Goal: Use online tool/utility: Utilize a website feature to perform a specific function

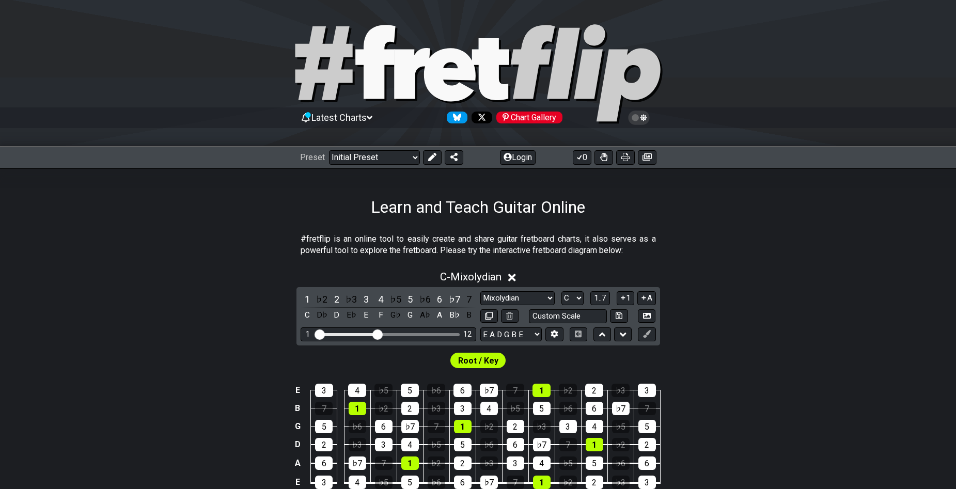
scroll to position [127, 0]
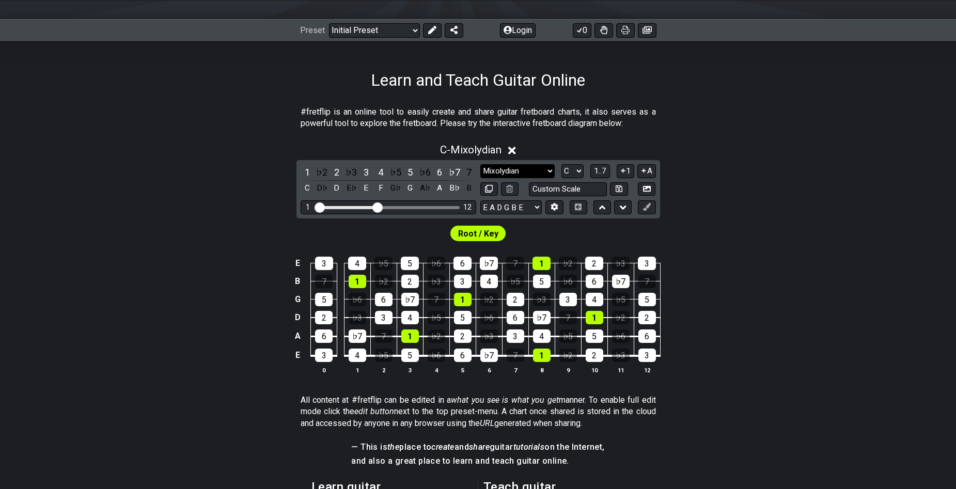
click at [546, 169] on select "Minor Pentatonic Click to edit Minor Pentatonic Major Pentatonic Minor Blues Ma…" at bounding box center [517, 171] width 74 height 14
select select "Minor Pentatonic"
click at [480, 164] on select "Minor Pentatonic Click to edit Minor Pentatonic Major Pentatonic Minor Blues Ma…" at bounding box center [517, 171] width 74 height 14
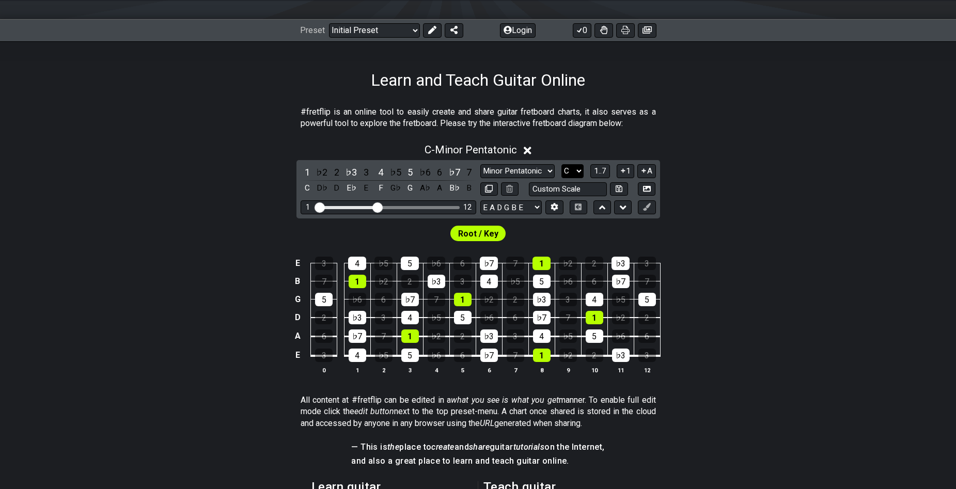
click at [579, 173] on select "A♭ A A♯ B♭ B C C♯ D♭ D D♯ E♭ E F F♯ G♭ G G♯" at bounding box center [572, 171] width 22 height 14
select select "F"
click at [561, 164] on select "A♭ A A♯ B♭ B C C♯ D♭ D D♯ E♭ E F F♯ G♭ G G♯" at bounding box center [572, 171] width 22 height 14
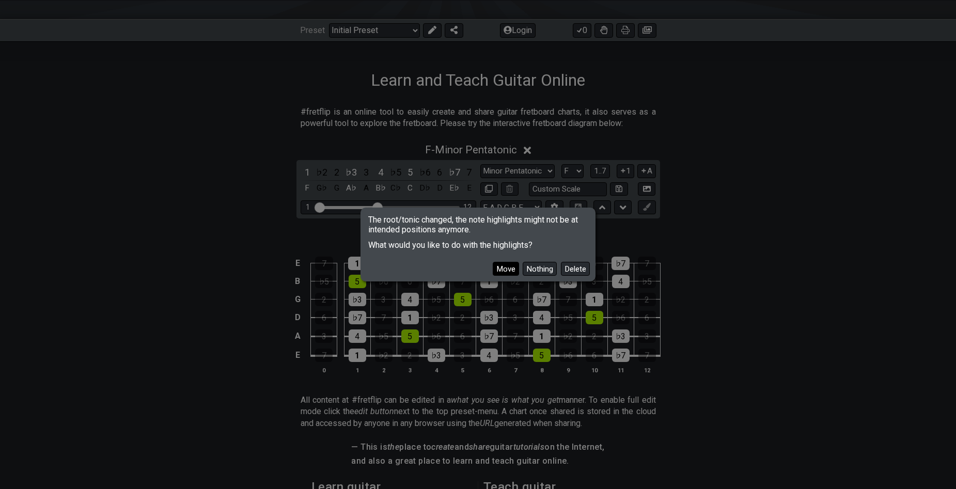
click at [505, 265] on button "Move" at bounding box center [506, 269] width 26 height 14
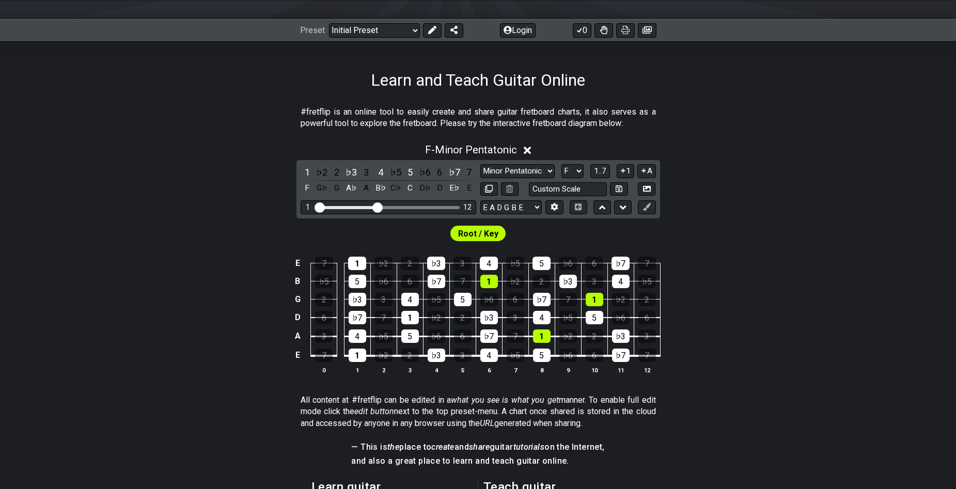
click at [159, 319] on div "E 7 1 ♭2 2 ♭3 3 4 ♭5 5 ♭6 6 ♭7 7 B ♭5 5 ♭6 6 ♭7 7 1 ♭2 2 ♭3 3 4 ♭5 G 2 ♭3 3 4 ♭…" at bounding box center [478, 315] width 956 height 145
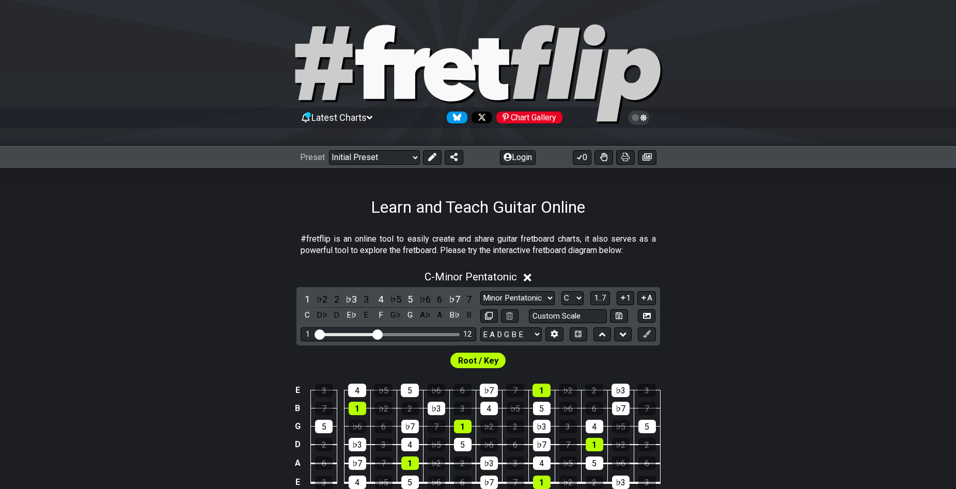
scroll to position [103, 0]
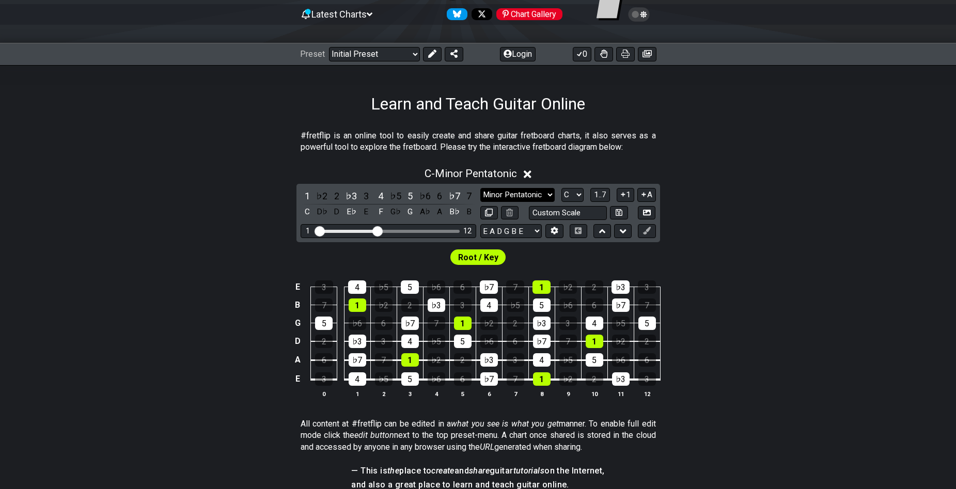
click at [543, 191] on select "Minor Pentatonic Click to edit Minor Pentatonic Major Pentatonic Minor Blues Ma…" at bounding box center [517, 195] width 74 height 14
click at [480, 188] on select "Minor Pentatonic Click to edit Minor Pentatonic Major Pentatonic Minor Blues Ma…" at bounding box center [517, 195] width 74 height 14
click at [577, 195] on select "A♭ A A♯ B♭ B C C♯ D♭ D D♯ E♭ E F F♯ G♭ G G♯" at bounding box center [572, 195] width 22 height 14
click at [561, 188] on select "A♭ A A♯ B♭ B C C♯ D♭ D D♯ E♭ E F F♯ G♭ G G♯" at bounding box center [572, 195] width 22 height 14
click at [770, 275] on div "E 3 4 ♭5 5 ♭6 6 ♭7 7 1 ♭2 2 ♭3 3 B 7 1 ♭2 2 ♭3 3 4 ♭5 5 ♭6 6 ♭7 7 G 5 ♭6 6 ♭7 7…" at bounding box center [478, 339] width 956 height 145
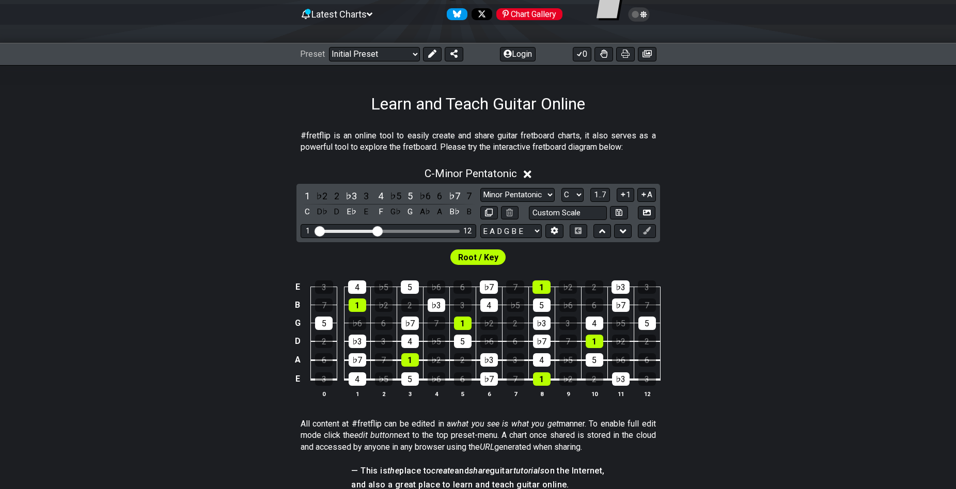
click at [484, 256] on span "Root / Key" at bounding box center [478, 257] width 40 height 15
click at [575, 194] on select "A♭ A A♯ B♭ B C C♯ D♭ D D♯ E♭ E F F♯ G♭ G G♯" at bounding box center [572, 195] width 22 height 14
click at [756, 270] on div "E 3 4 ♭5 5 ♭6 6 ♭7 7 1 ♭2 2 ♭3 3 B 7 1 ♭2 2 ♭3 3 4 ♭5 5 ♭6 6 ♭7 7 G 5 ♭6 6 ♭7 7…" at bounding box center [478, 339] width 956 height 145
click at [580, 193] on select "A♭ A A♯ B♭ B C C♯ D♭ D D♯ E♭ E F F♯ G♭ G G♯" at bounding box center [572, 195] width 22 height 14
select select "F"
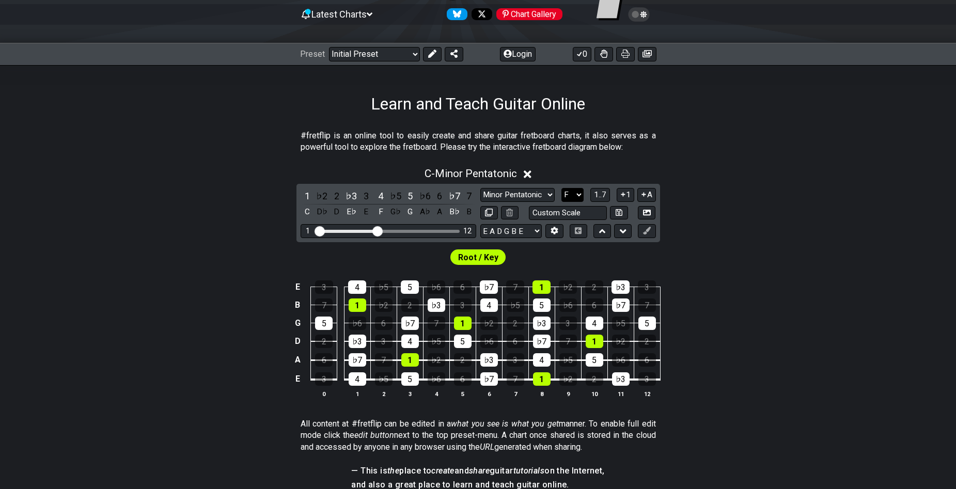
click at [561, 188] on select "A♭ A A♯ B♭ B C C♯ D♭ D D♯ E♭ E F F♯ G♭ G G♯" at bounding box center [572, 195] width 22 height 14
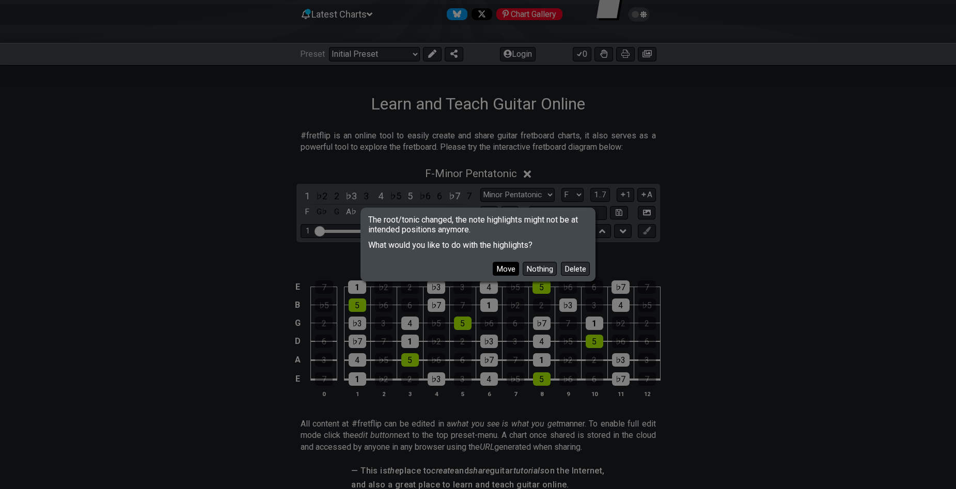
click at [504, 271] on button "Move" at bounding box center [506, 269] width 26 height 14
